Goal: Task Accomplishment & Management: Manage account settings

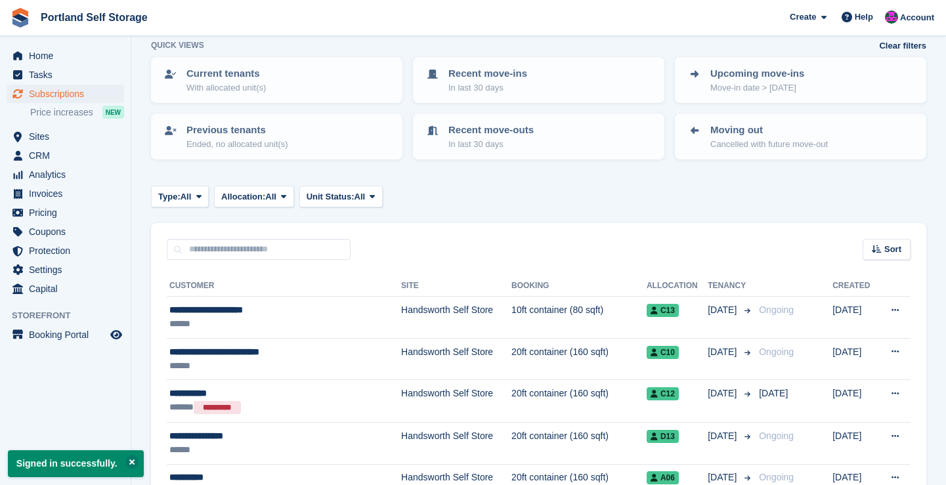
scroll to position [12, 0]
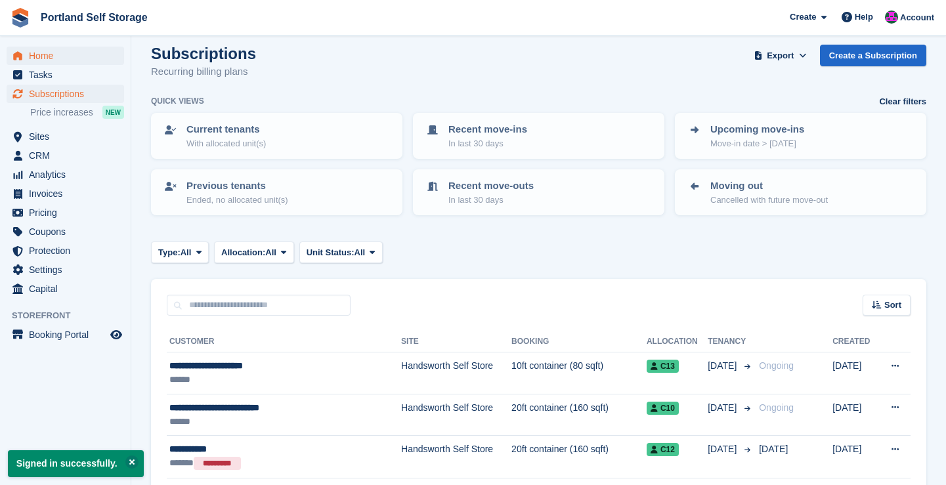
click at [68, 58] on span "Home" at bounding box center [68, 56] width 79 height 18
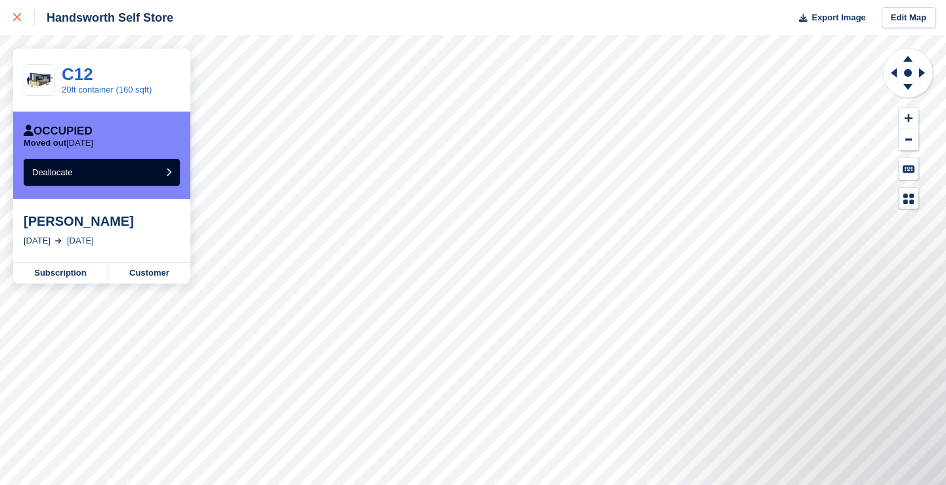
click at [18, 16] on icon at bounding box center [17, 17] width 8 height 8
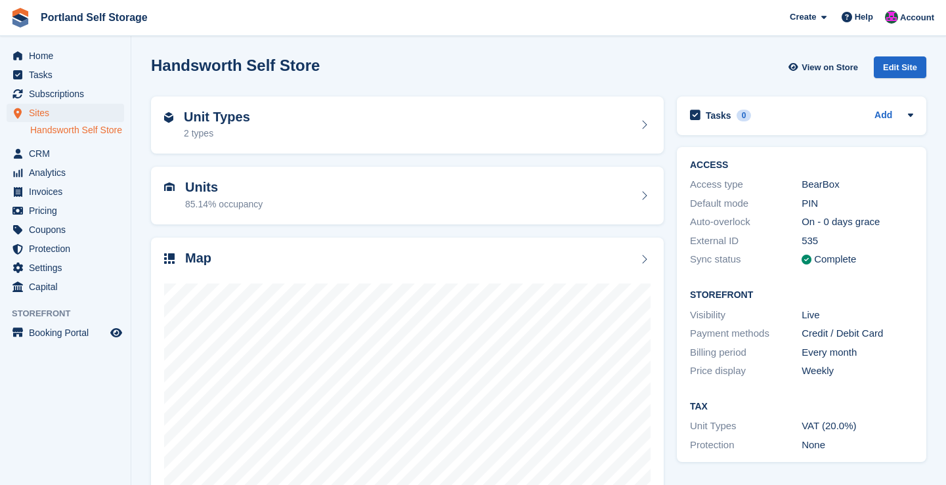
click at [42, 103] on ul "Subscriptions Subscriptions" at bounding box center [65, 94] width 131 height 19
click at [46, 98] on span "Subscriptions" at bounding box center [68, 94] width 79 height 18
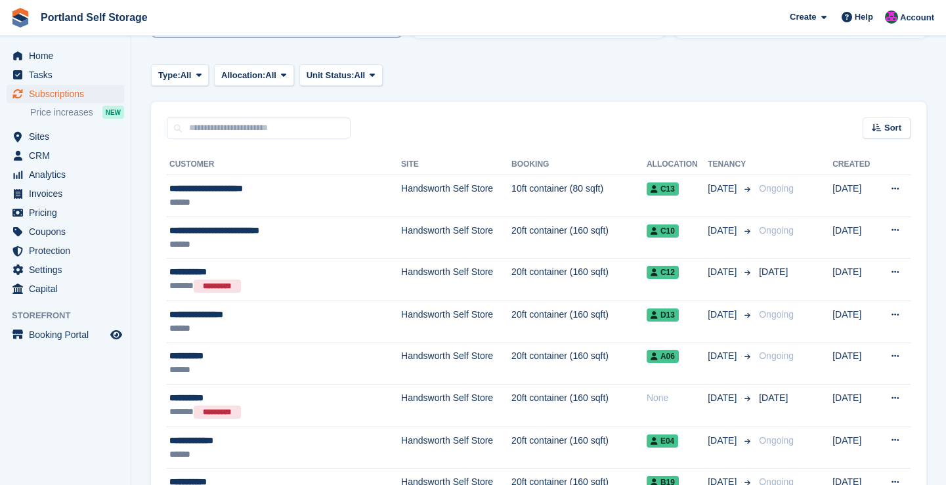
scroll to position [194, 0]
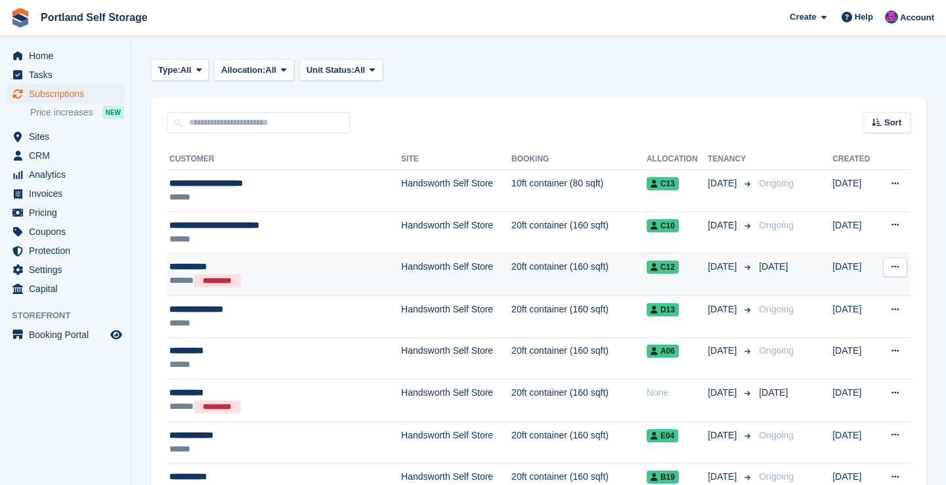
click at [334, 281] on div "****** *********" at bounding box center [265, 281] width 193 height 14
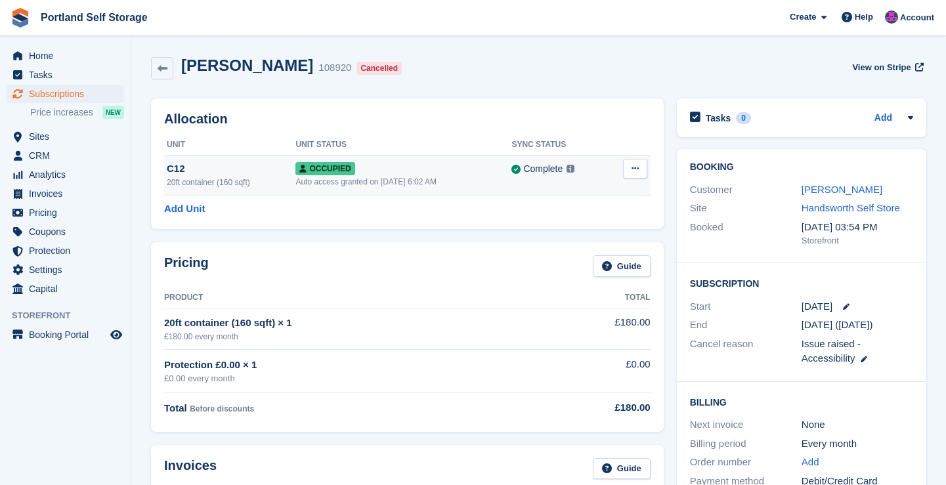
click at [648, 163] on td "Overlock Deallocate" at bounding box center [629, 175] width 42 height 41
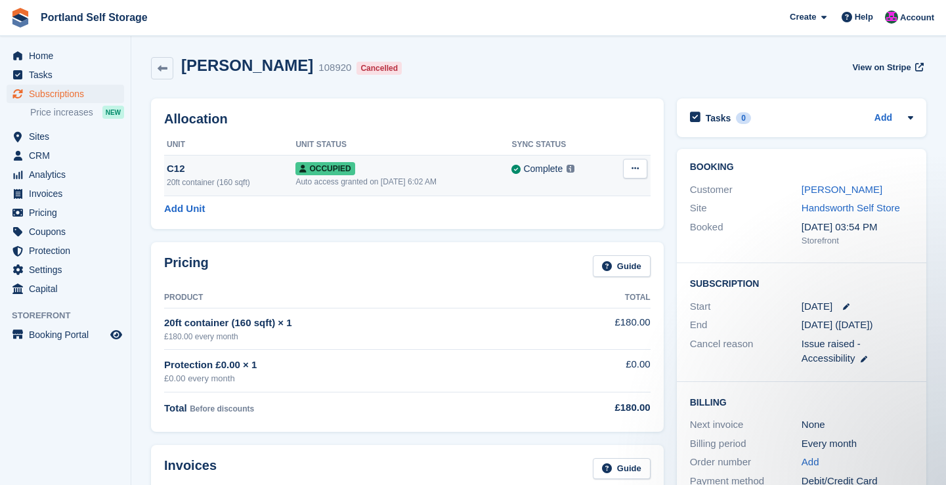
click at [639, 172] on button at bounding box center [635, 169] width 24 height 20
click at [577, 224] on p "Deallocate" at bounding box center [584, 222] width 114 height 17
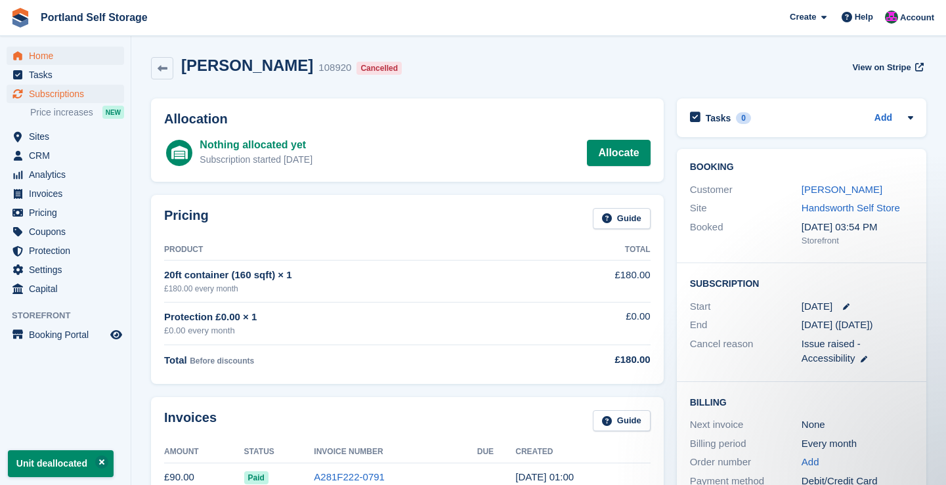
click at [50, 64] on span "Home" at bounding box center [68, 56] width 79 height 18
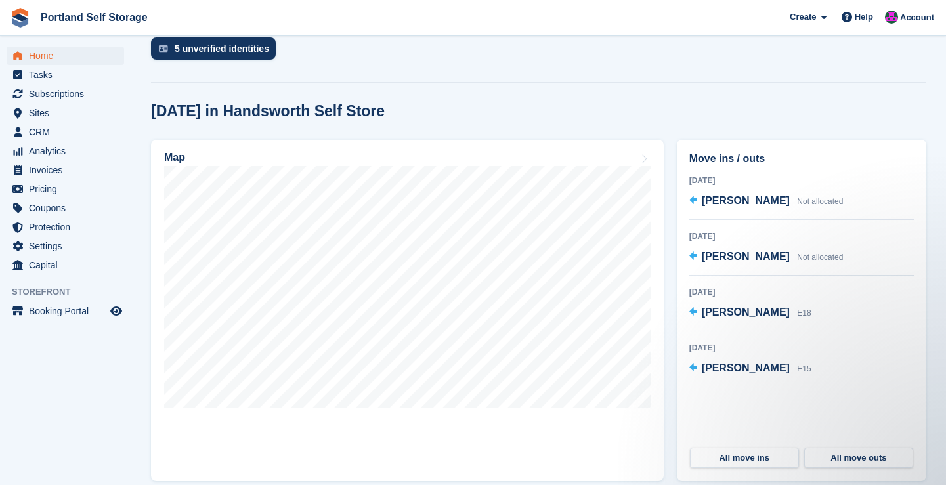
scroll to position [264, 0]
